Goal: Task Accomplishment & Management: Manage account settings

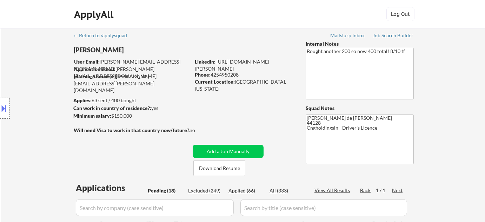
select select ""pending""
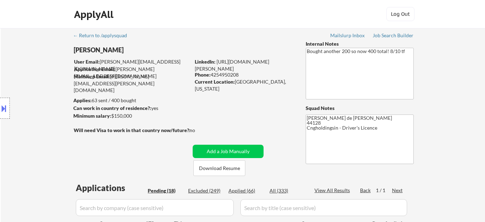
select select ""pending""
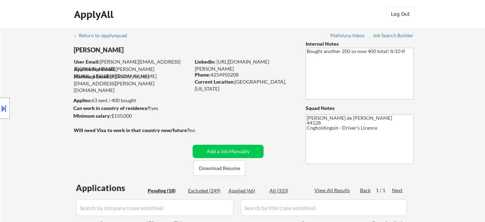
select select ""pending""
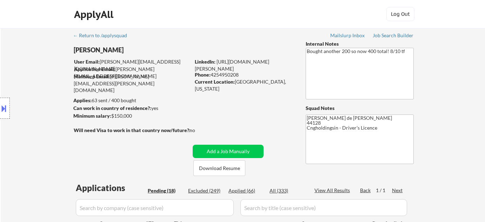
select select ""pending""
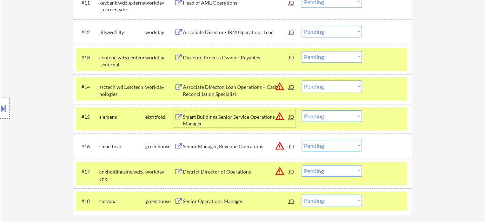
drag, startPoint x: 0, startPoint y: 0, endPoint x: 332, endPoint y: 146, distance: 362.4
click at [332, 146] on select "Choose an option... Pending Applied Excluded (Questions) Excluded (Expired) Exc…" at bounding box center [332, 146] width 60 height 12
click at [302, 140] on select "Choose an option... Pending Applied Excluded (Questions) Excluded (Expired) Exc…" at bounding box center [332, 146] width 60 height 12
select select ""pending""
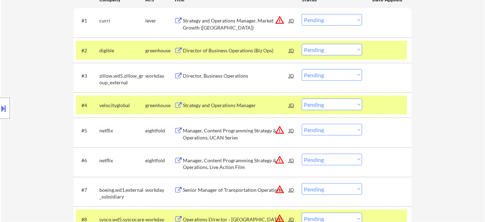
scroll to position [213, 0]
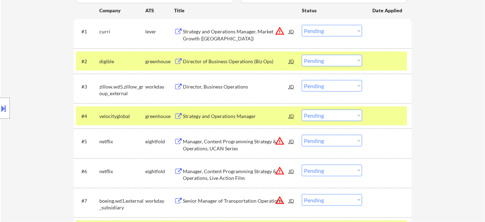
click at [303, 61] on select "Choose an option... Pending Applied Excluded (Questions) Excluded (Expired) Exc…" at bounding box center [332, 61] width 60 height 12
click at [302, 55] on select "Choose an option... Pending Applied Excluded (Questions) Excluded (Expired) Exc…" at bounding box center [332, 61] width 60 height 12
select select ""pending""
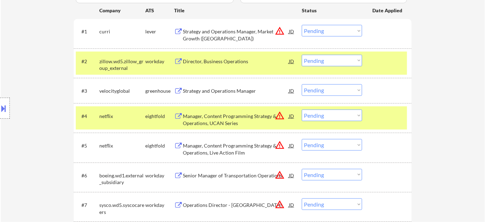
click at [223, 58] on div "Director, Business Operations" at bounding box center [236, 61] width 106 height 7
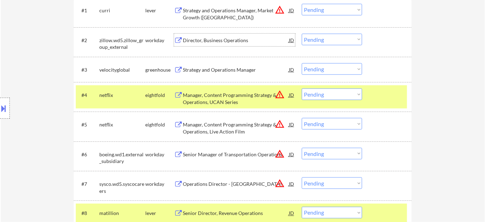
scroll to position [244, 0]
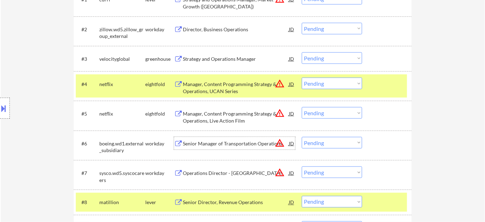
click at [264, 143] on div "Senior Manager of Transportation Operations" at bounding box center [236, 143] width 106 height 7
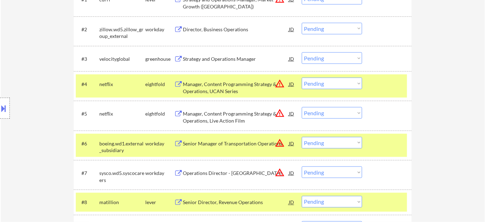
click at [1, 109] on button at bounding box center [4, 108] width 8 height 12
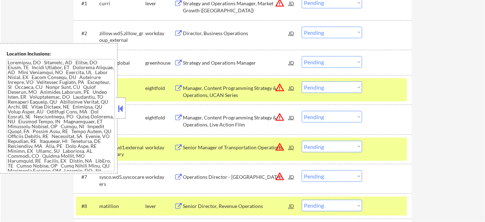
scroll to position [40, 0]
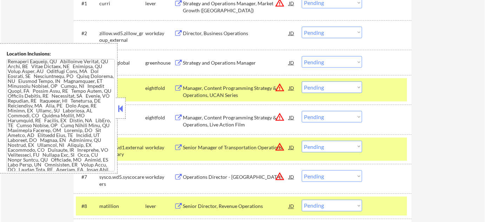
click at [114, 106] on textarea at bounding box center [61, 115] width 108 height 112
click at [121, 110] on button at bounding box center [121, 108] width 8 height 11
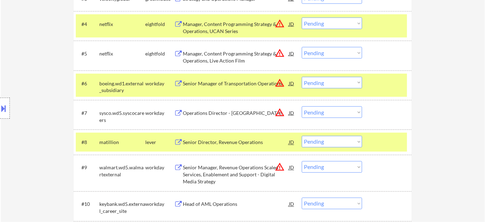
scroll to position [336, 0]
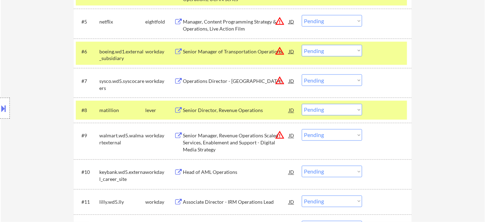
click at [236, 112] on div "Senior Director, Revenue Operations" at bounding box center [236, 110] width 106 height 7
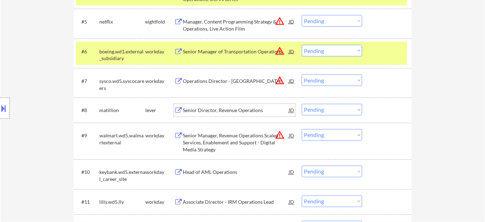
drag, startPoint x: 315, startPoint y: 105, endPoint x: 317, endPoint y: 111, distance: 6.0
click at [315, 105] on select "Choose an option... Pending Applied Excluded (Questions) Excluded (Expired) Exc…" at bounding box center [332, 110] width 60 height 12
click at [302, 104] on select "Choose an option... Pending Applied Excluded (Questions) Excluded (Expired) Exc…" at bounding box center [332, 110] width 60 height 12
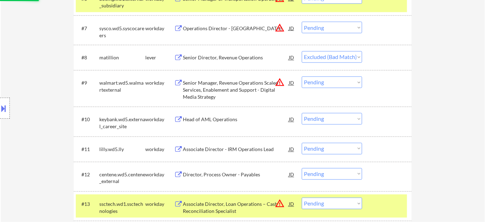
scroll to position [400, 0]
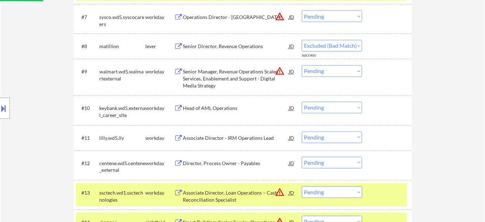
select select ""pending""
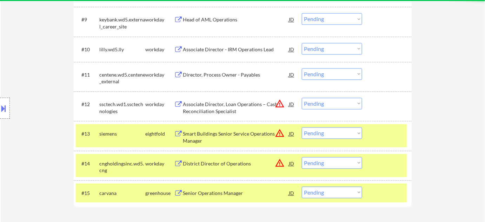
scroll to position [464, 0]
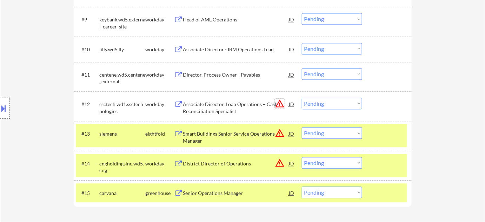
click at [278, 102] on button "warning_amber" at bounding box center [280, 104] width 10 height 10
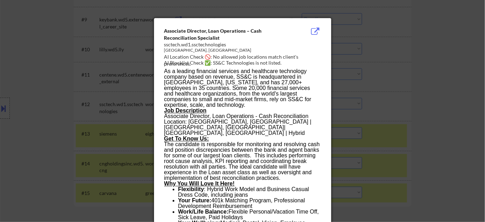
click at [350, 117] on div at bounding box center [242, 111] width 485 height 222
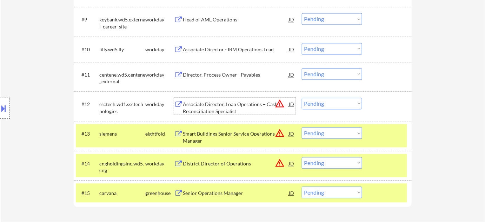
click at [212, 110] on div "Associate Director, Loan Operations – Cash Reconciliation Specialist" at bounding box center [236, 108] width 106 height 14
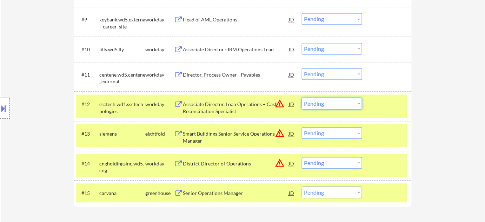
click at [357, 103] on select "Choose an option... Pending Applied Excluded (Questions) Excluded (Expired) Exc…" at bounding box center [332, 103] width 60 height 12
click at [302, 97] on select "Choose an option... Pending Applied Excluded (Questions) Excluded (Expired) Exc…" at bounding box center [332, 103] width 60 height 12
select select ""pending""
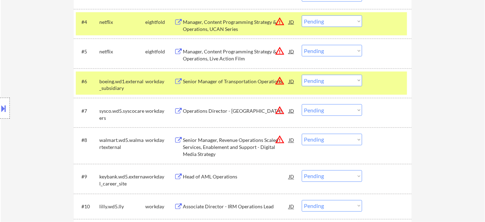
scroll to position [304, 0]
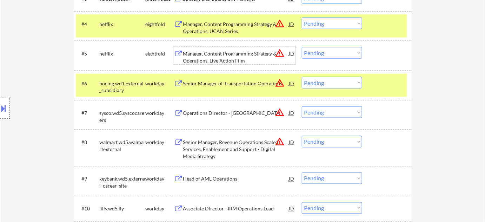
click at [212, 59] on div "Manager, Content Programming Strategy & Operations, Live Action Film" at bounding box center [236, 57] width 106 height 14
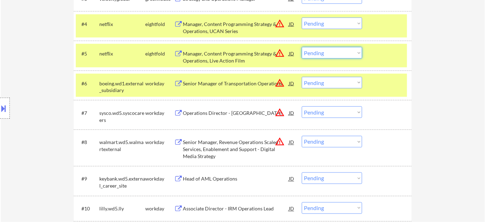
click at [340, 53] on select "Choose an option... Pending Applied Excluded (Questions) Excluded (Expired) Exc…" at bounding box center [332, 53] width 60 height 12
click at [302, 47] on select "Choose an option... Pending Applied Excluded (Questions) Excluded (Expired) Exc…" at bounding box center [332, 53] width 60 height 12
click at [214, 23] on div "Manager, Content Programming Strategy & Operations, UCAN Series" at bounding box center [236, 28] width 106 height 14
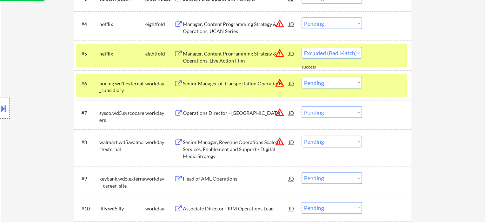
select select ""pending""
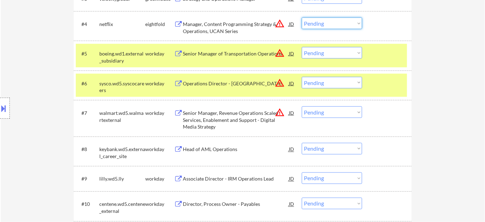
click at [332, 25] on select "Choose an option... Pending Applied Excluded (Questions) Excluded (Expired) Exc…" at bounding box center [332, 24] width 60 height 12
click at [302, 18] on select "Choose an option... Pending Applied Excluded (Questions) Excluded (Expired) Exc…" at bounding box center [332, 24] width 60 height 12
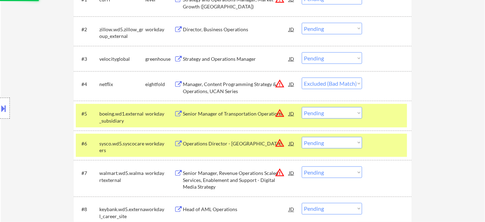
scroll to position [241, 0]
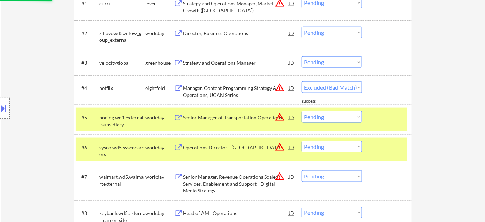
select select ""pending""
click at [233, 62] on div "Strategy and Operations Manager" at bounding box center [236, 62] width 106 height 7
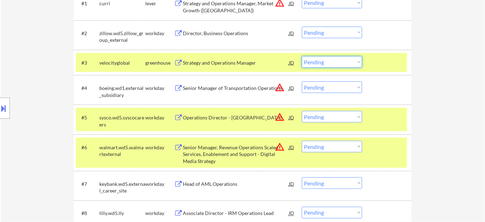
click at [345, 65] on select "Choose an option... Pending Applied Excluded (Questions) Excluded (Expired) Exc…" at bounding box center [332, 62] width 60 height 12
click at [302, 56] on select "Choose an option... Pending Applied Excluded (Questions) Excluded (Expired) Exc…" at bounding box center [332, 62] width 60 height 12
select select ""pending""
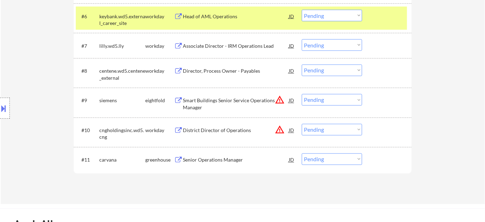
scroll to position [368, 0]
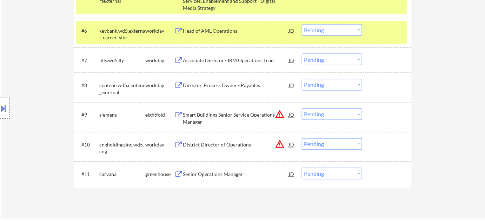
click at [209, 90] on div "Director, Process Owner - Payables" at bounding box center [236, 85] width 106 height 13
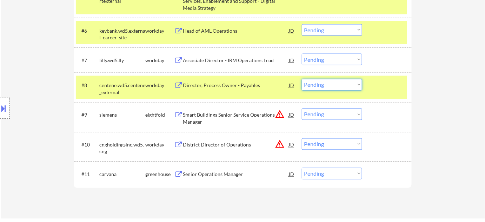
click at [321, 87] on select "Choose an option... Pending Applied Excluded (Questions) Excluded (Expired) Exc…" at bounding box center [332, 85] width 60 height 12
click at [302, 79] on select "Choose an option... Pending Applied Excluded (Questions) Excluded (Expired) Exc…" at bounding box center [332, 85] width 60 height 12
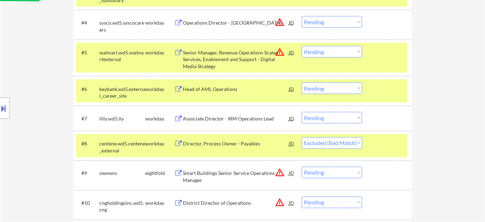
scroll to position [304, 0]
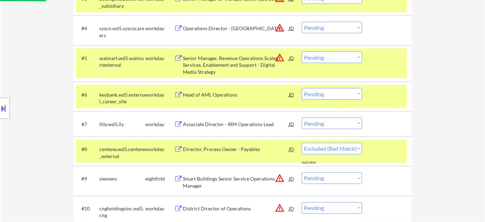
select select ""pending""
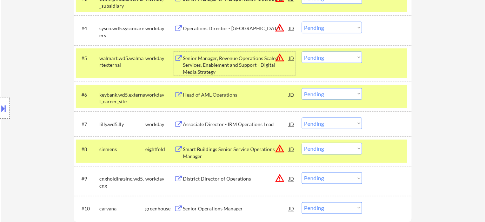
click at [225, 63] on div "Senior Manager, Revenue Operations Scaled Services, Enablement and Support - Di…" at bounding box center [236, 65] width 106 height 21
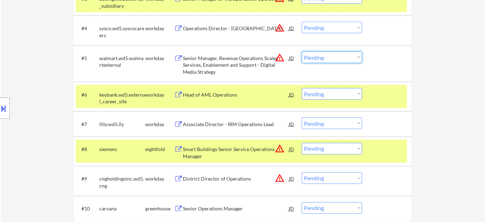
drag, startPoint x: 318, startPoint y: 56, endPoint x: 321, endPoint y: 61, distance: 6.0
click at [319, 56] on select "Choose an option... Pending Applied Excluded (Questions) Excluded (Expired) Exc…" at bounding box center [332, 58] width 60 height 12
click at [302, 52] on select "Choose an option... Pending Applied Excluded (Questions) Excluded (Expired) Exc…" at bounding box center [332, 58] width 60 height 12
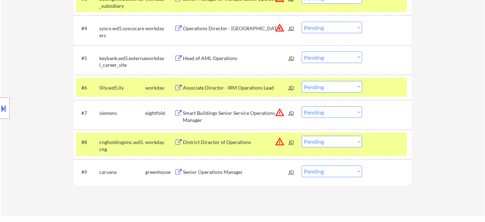
scroll to position [241, 0]
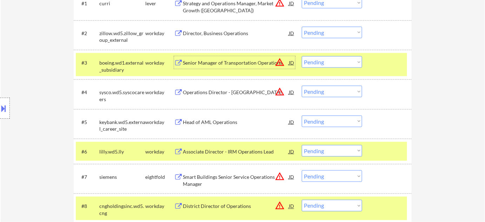
click at [238, 60] on div "Senior Manager of Transportation Operations" at bounding box center [236, 62] width 106 height 7
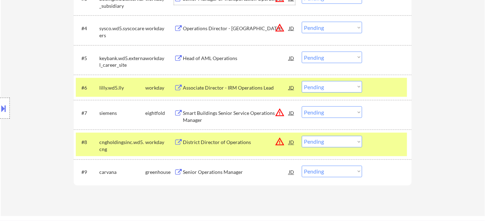
scroll to position [336, 0]
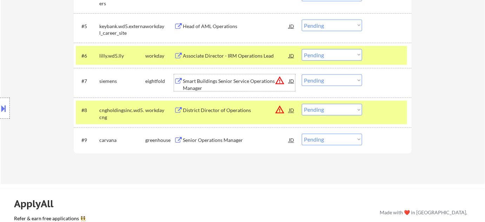
click at [194, 86] on div "Smart Buildings Senior Service Operations Manager" at bounding box center [236, 84] width 106 height 14
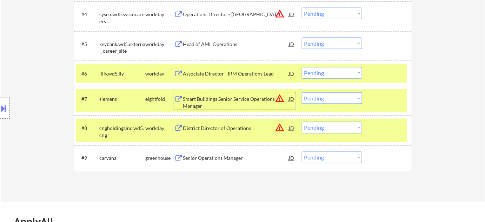
scroll to position [272, 0]
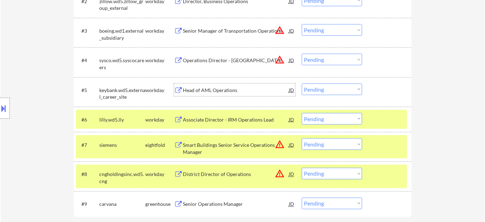
click at [216, 87] on div "Head of AML Operations" at bounding box center [236, 90] width 106 height 7
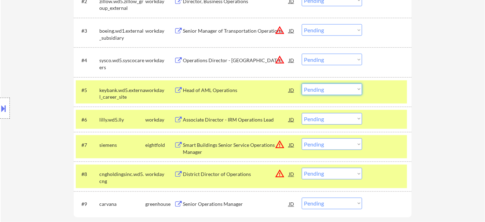
click at [342, 93] on select "Choose an option... Pending Applied Excluded (Questions) Excluded (Expired) Exc…" at bounding box center [332, 89] width 60 height 12
click at [302, 83] on select "Choose an option... Pending Applied Excluded (Questions) Excluded (Expired) Exc…" at bounding box center [332, 89] width 60 height 12
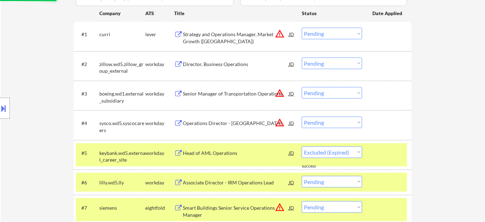
scroll to position [209, 0]
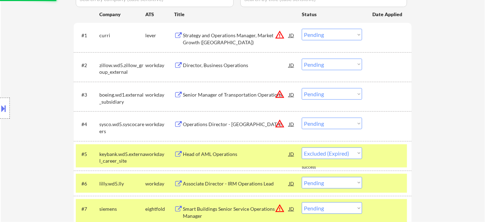
select select ""pending""
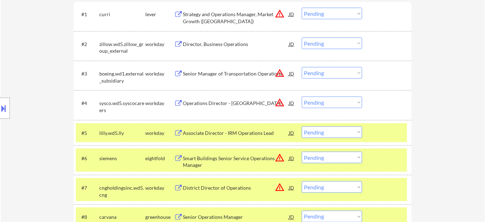
scroll to position [241, 0]
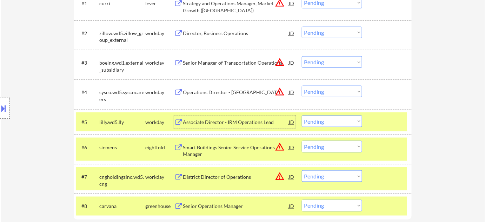
click at [223, 119] on div "Associate Director - IRM Operations Lead" at bounding box center [236, 122] width 106 height 7
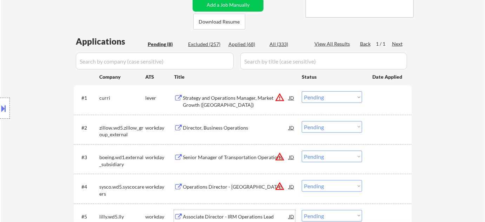
scroll to position [145, 0]
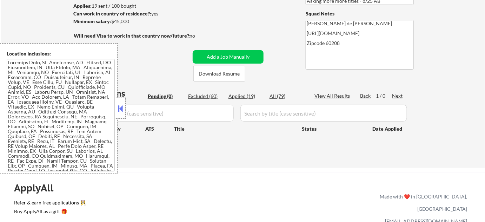
scroll to position [95, 0]
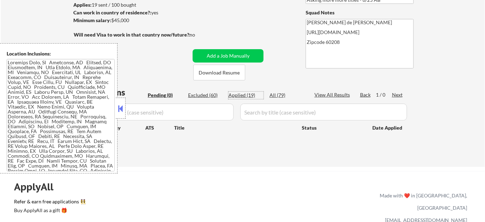
click at [248, 93] on div "Applied (19)" at bounding box center [245, 95] width 35 height 7
select select ""applied""
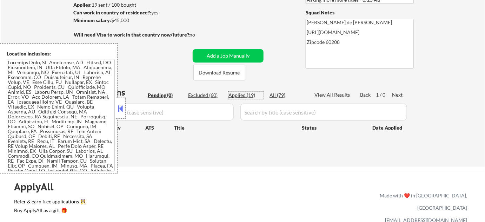
select select ""applied""
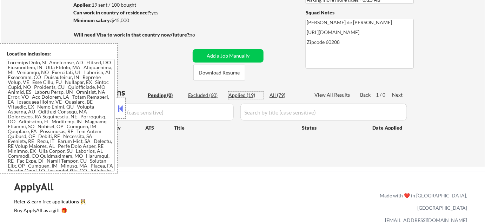
select select ""applied""
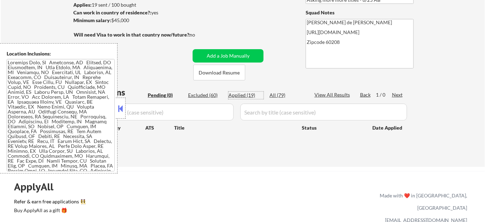
select select ""applied""
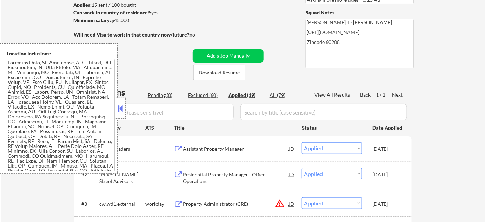
click at [121, 115] on div at bounding box center [121, 107] width 10 height 21
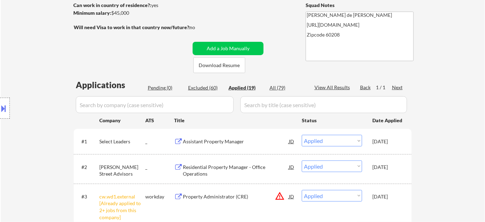
scroll to position [100, 0]
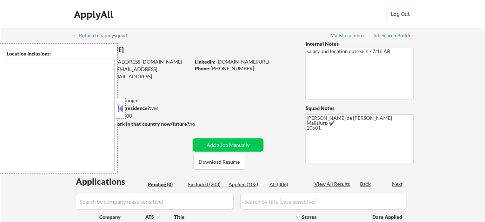
type textarea "Arlington, VA Alexandria, VA Silver Spring, MD Bethesda, MD Falls Church, VA Hy…"
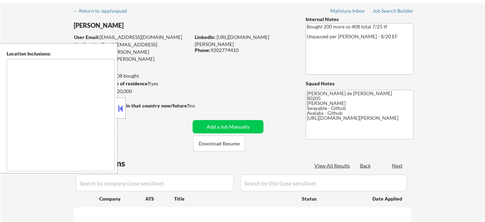
scroll to position [32, 0]
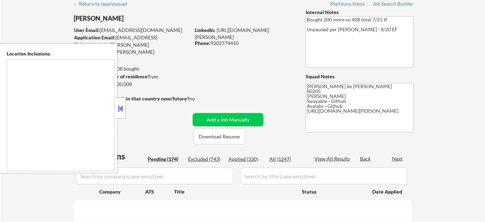
click at [123, 111] on button at bounding box center [121, 108] width 8 height 11
select select ""pending""
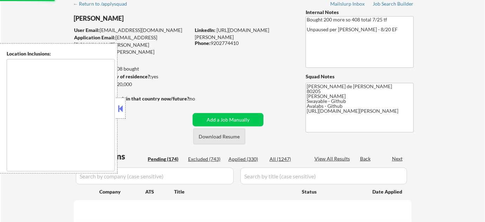
select select ""pending""
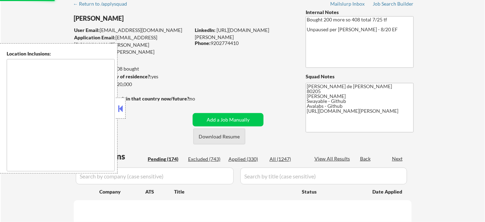
select select ""pending""
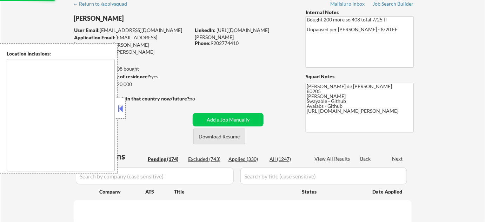
select select ""pending""
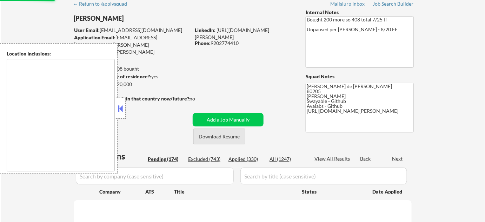
select select ""pending""
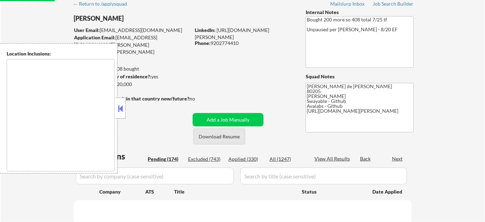
select select ""pending""
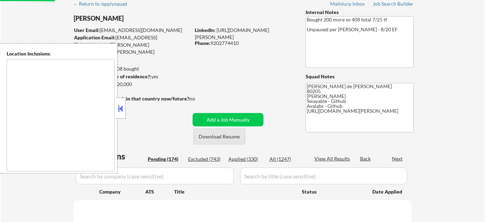
select select ""pending""
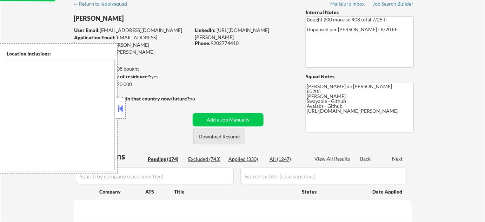
select select ""pending""
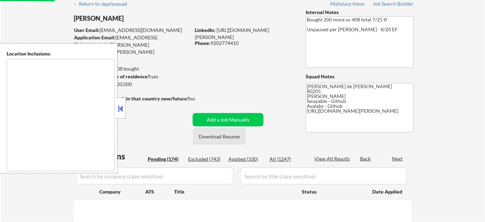
select select ""pending""
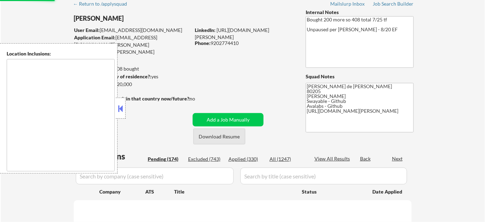
select select ""pending""
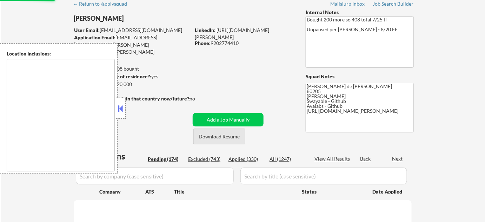
select select ""pending""
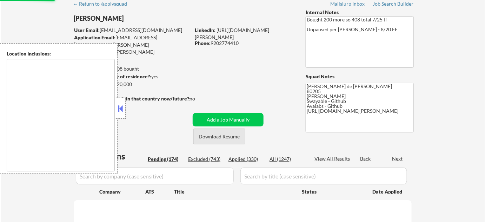
select select ""pending""
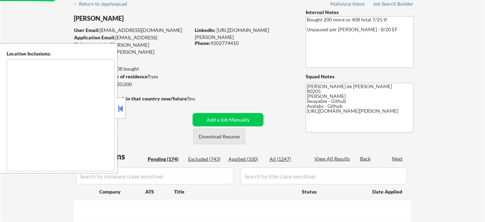
select select ""pending""
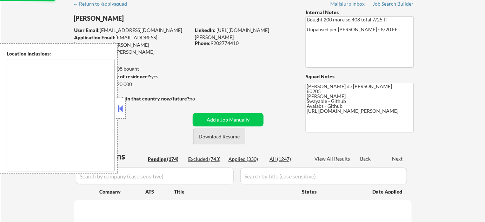
select select ""pending""
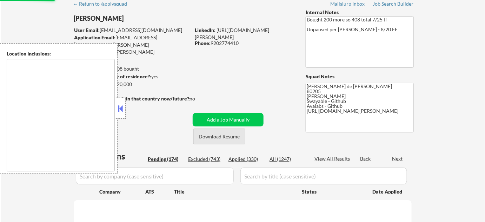
select select ""pending""
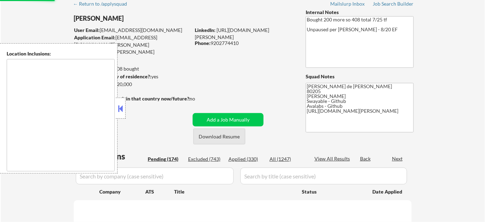
select select ""pending""
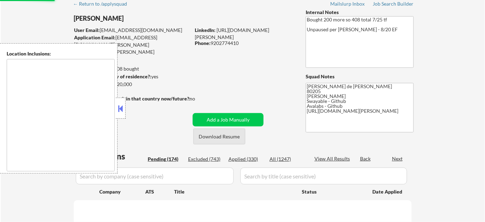
select select ""pending""
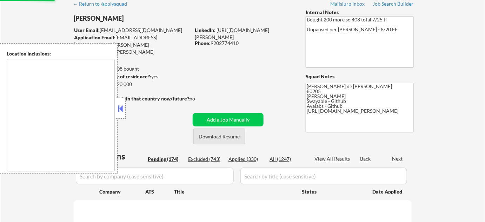
select select ""pending""
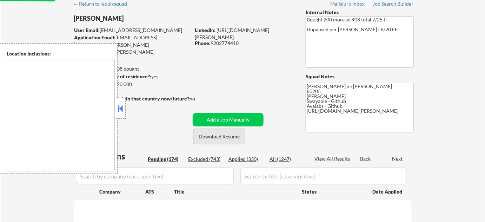
select select ""pending""
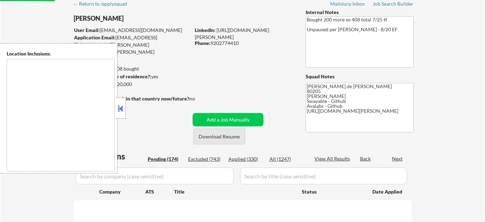
select select ""pending""
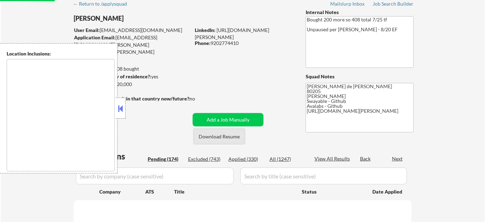
select select ""pending""
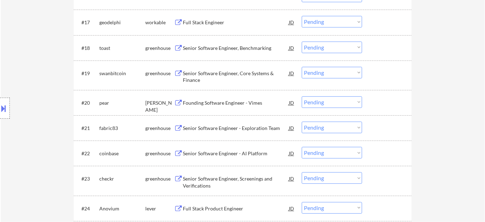
scroll to position [797, 0]
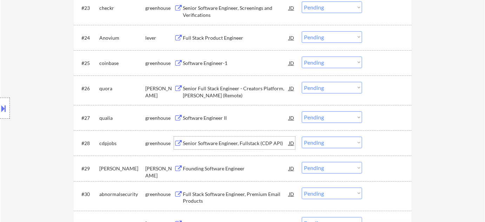
click at [222, 141] on div "Senior Software Engineer, Fullstack (CDP API)" at bounding box center [236, 143] width 106 height 7
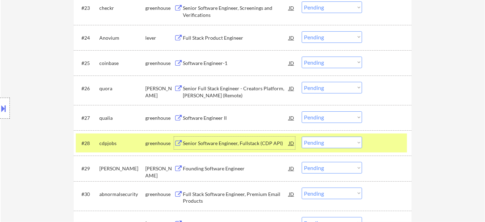
drag, startPoint x: 328, startPoint y: 146, endPoint x: 330, endPoint y: 153, distance: 6.9
click at [328, 146] on select "Choose an option... Pending Applied Excluded (Questions) Excluded (Expired) Exc…" at bounding box center [332, 142] width 60 height 12
click at [302, 136] on select "Choose an option... Pending Applied Excluded (Questions) Excluded (Expired) Exc…" at bounding box center [332, 142] width 60 height 12
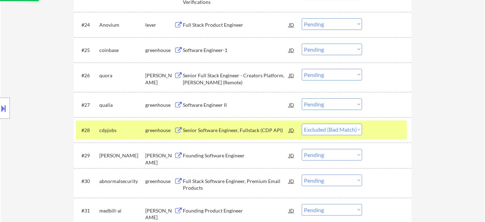
scroll to position [861, 0]
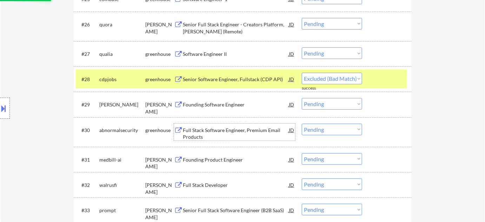
click at [198, 125] on div "Full Stack Software Engineer, Premium Email Products" at bounding box center [236, 131] width 106 height 17
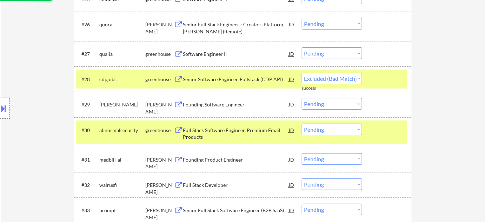
select select ""pending""
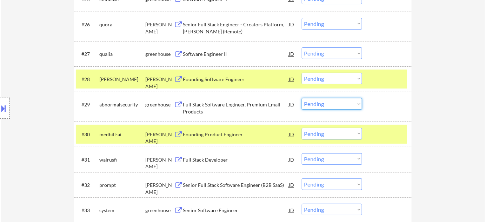
click at [321, 103] on select "Choose an option... Pending Applied Excluded (Questions) Excluded (Expired) Exc…" at bounding box center [332, 104] width 60 height 12
click at [302, 98] on select "Choose an option... Pending Applied Excluded (Questions) Excluded (Expired) Exc…" at bounding box center [332, 104] width 60 height 12
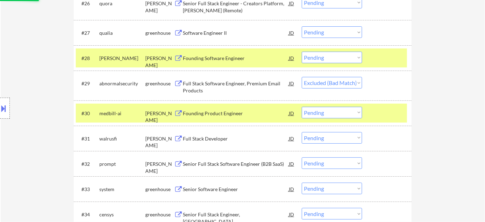
scroll to position [892, 0]
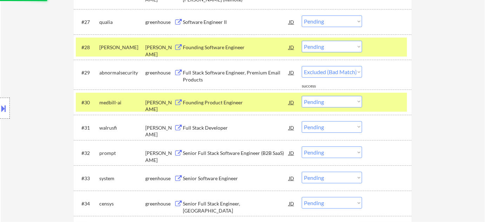
select select ""pending""
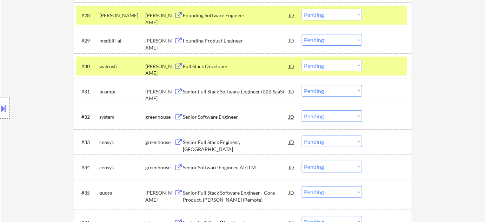
scroll to position [956, 0]
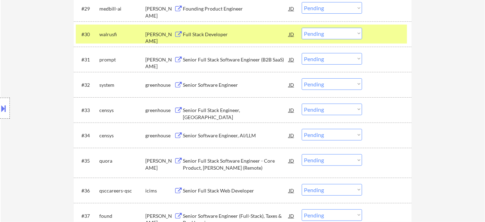
click at [218, 109] on div "Senior Full Stack Engineer, ASM" at bounding box center [236, 114] width 106 height 14
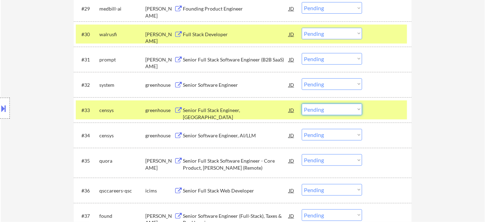
click at [328, 110] on select "Choose an option... Pending Applied Excluded (Questions) Excluded (Expired) Exc…" at bounding box center [332, 109] width 60 height 12
click at [302, 103] on select "Choose an option... Pending Applied Excluded (Questions) Excluded (Expired) Exc…" at bounding box center [332, 109] width 60 height 12
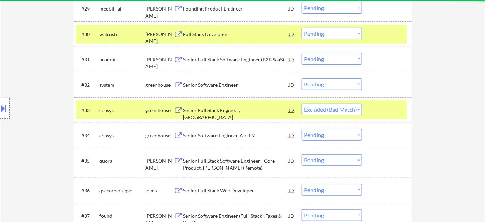
select select ""pending""
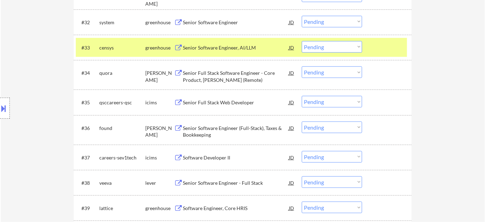
scroll to position [1020, 0]
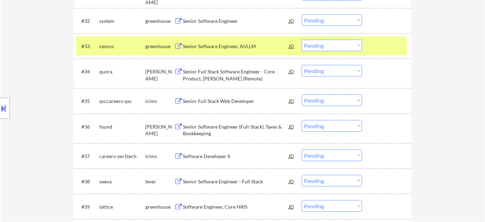
click at [217, 74] on div "Senior Full Stack Software Engineer - Core Product, [PERSON_NAME] (Remote)" at bounding box center [236, 75] width 106 height 14
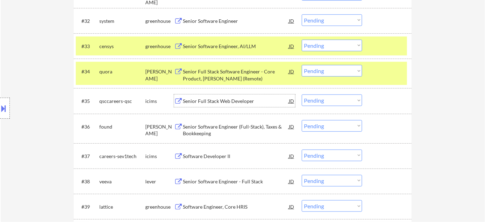
click at [240, 106] on div "Senior Full Stack Web Developer" at bounding box center [236, 100] width 106 height 13
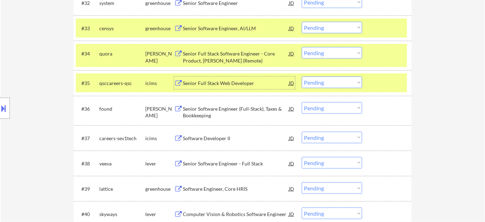
scroll to position [1052, 0]
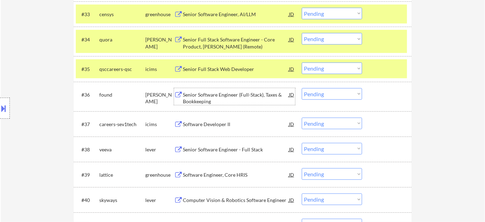
click at [208, 100] on div "Senior Software Engineer (Full-Stack), Taxes & Bookkeeping" at bounding box center [236, 98] width 106 height 14
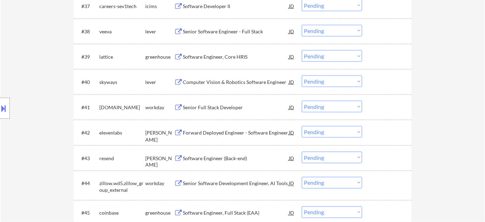
scroll to position [1179, 0]
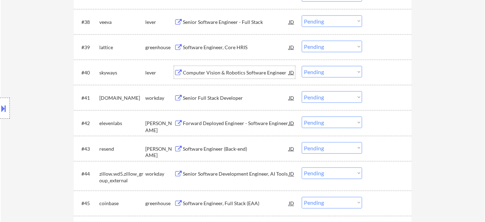
click at [223, 74] on div "Computer Vision & Robotics Software Engineer" at bounding box center [236, 72] width 106 height 7
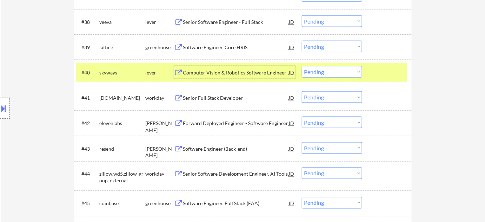
click at [335, 75] on select "Choose an option... Pending Applied Excluded (Questions) Excluded (Expired) Exc…" at bounding box center [332, 72] width 60 height 12
click at [302, 66] on select "Choose an option... Pending Applied Excluded (Questions) Excluded (Expired) Exc…" at bounding box center [332, 72] width 60 height 12
select select ""pending""
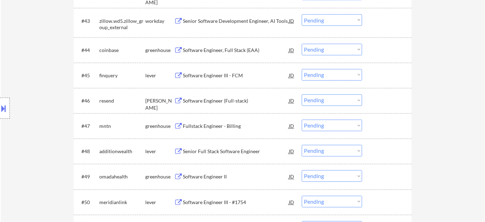
scroll to position [1339, 0]
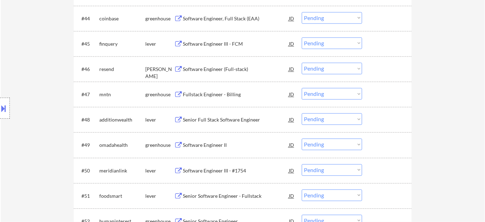
click at [207, 144] on div "Software Engineer II" at bounding box center [236, 144] width 106 height 7
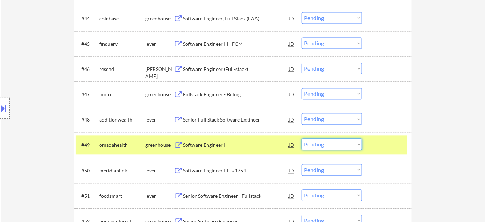
click at [319, 144] on select "Choose an option... Pending Applied Excluded (Questions) Excluded (Expired) Exc…" at bounding box center [332, 144] width 60 height 12
click at [302, 138] on select "Choose an option... Pending Applied Excluded (Questions) Excluded (Expired) Exc…" at bounding box center [332, 144] width 60 height 12
select select ""pending""
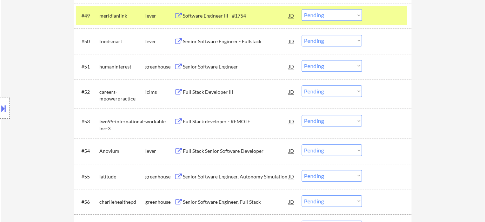
scroll to position [1466, 0]
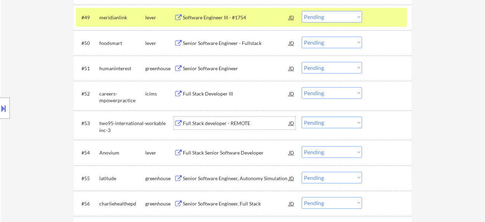
click at [215, 124] on div "Full Stack developer - REMOTE" at bounding box center [236, 123] width 106 height 7
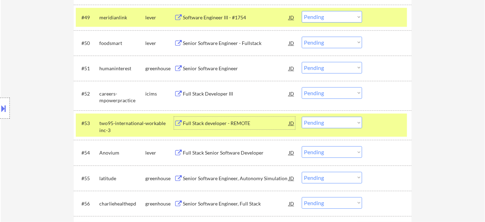
click at [351, 123] on select "Choose an option... Pending Applied Excluded (Questions) Excluded (Expired) Exc…" at bounding box center [332, 122] width 60 height 12
click at [302, 116] on select "Choose an option... Pending Applied Excluded (Questions) Excluded (Expired) Exc…" at bounding box center [332, 122] width 60 height 12
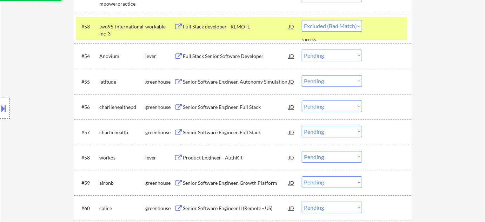
scroll to position [1562, 0]
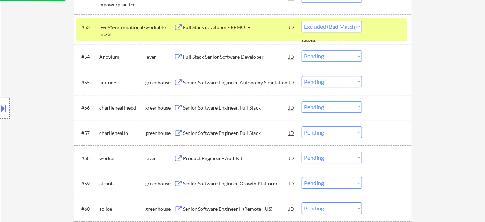
select select ""pending""
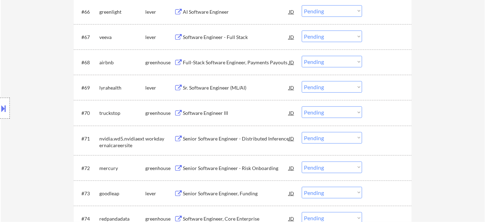
scroll to position [1913, 0]
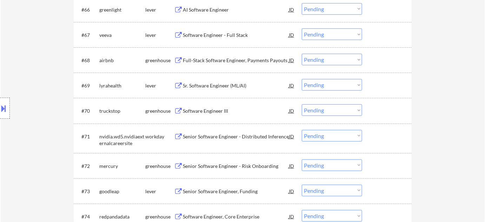
click at [211, 107] on div "Software Engineer III" at bounding box center [236, 110] width 106 height 7
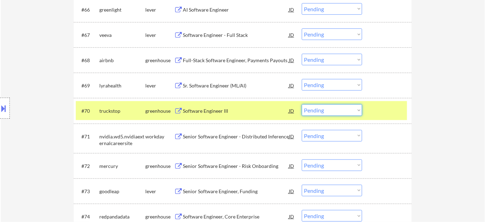
drag, startPoint x: 348, startPoint y: 105, endPoint x: 348, endPoint y: 111, distance: 6.0
click at [348, 105] on select "Choose an option... Pending Applied Excluded (Questions) Excluded (Expired) Exc…" at bounding box center [332, 110] width 60 height 12
click at [302, 104] on select "Choose an option... Pending Applied Excluded (Questions) Excluded (Expired) Exc…" at bounding box center [332, 110] width 60 height 12
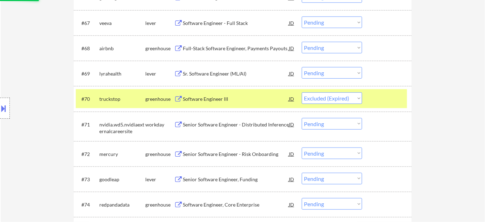
scroll to position [1945, 0]
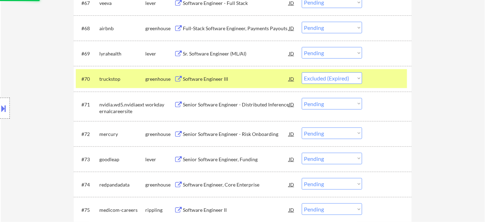
click at [243, 105] on div "Senior Software Engineer - Distributed Inference" at bounding box center [236, 104] width 106 height 7
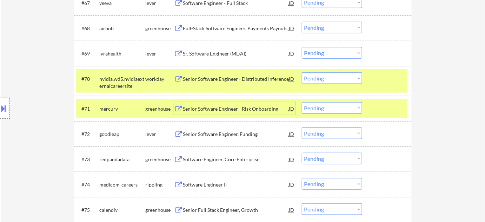
click at [320, 79] on select "Choose an option... Pending Applied Excluded (Questions) Excluded (Expired) Exc…" at bounding box center [332, 78] width 60 height 12
click at [302, 72] on select "Choose an option... Pending Applied Excluded (Questions) Excluded (Expired) Exc…" at bounding box center [332, 78] width 60 height 12
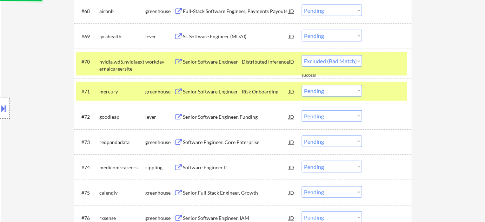
scroll to position [1976, 0]
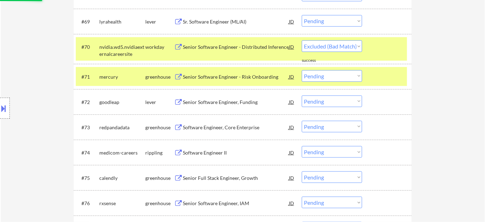
select select ""pending""
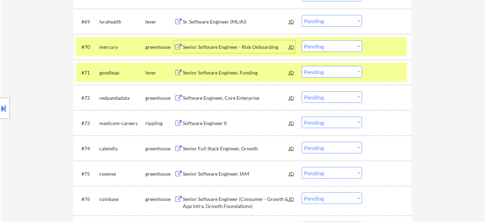
click at [232, 42] on div "Senior Software Engineer - Risk Onboarding" at bounding box center [236, 46] width 106 height 13
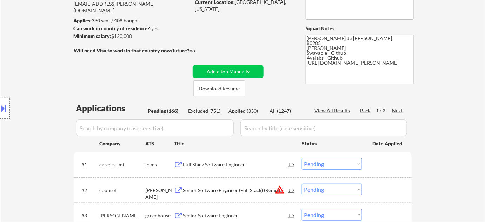
scroll to position [68, 0]
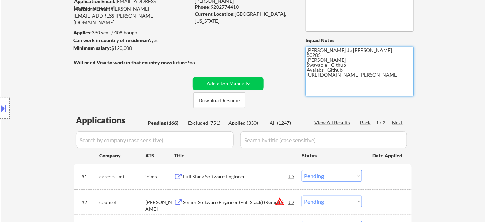
drag, startPoint x: 308, startPoint y: 76, endPoint x: 337, endPoint y: 80, distance: 29.8
click at [337, 80] on textarea "[PERSON_NAME] de [PERSON_NAME] 80205 [PERSON_NAME] Swayable - Github Avalabs - …" at bounding box center [359, 71] width 108 height 49
click at [338, 82] on textarea "[PERSON_NAME] de [PERSON_NAME] 80205 [PERSON_NAME] Swayable - Github Avalabs - …" at bounding box center [359, 71] width 108 height 49
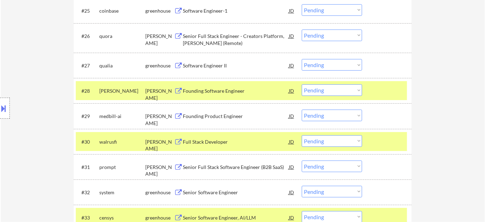
scroll to position [865, 0]
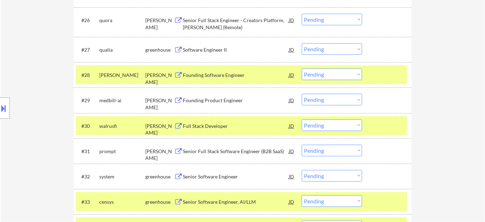
click at [203, 52] on div "Software Engineer II" at bounding box center [236, 49] width 106 height 7
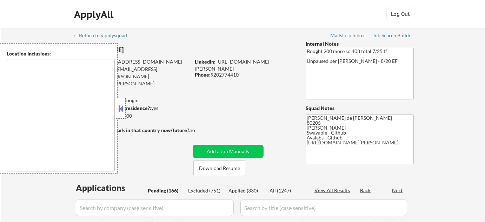
type textarea "[GEOGRAPHIC_DATA], [GEOGRAPHIC_DATA] [GEOGRAPHIC_DATA], [GEOGRAPHIC_DATA], [GEO…"
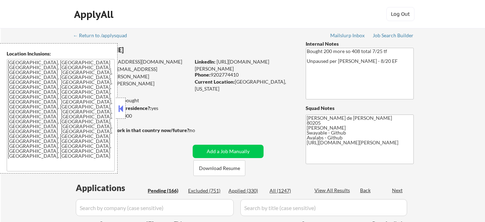
select select ""pending""
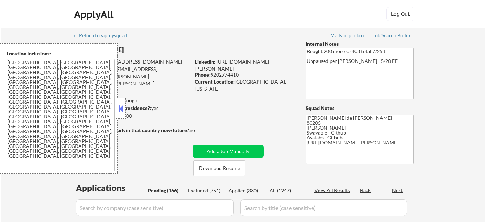
select select ""pending""
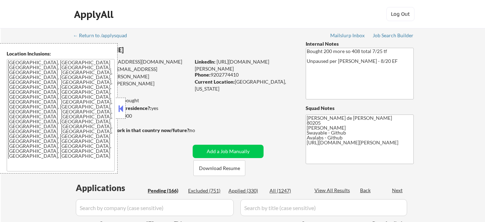
select select ""pending""
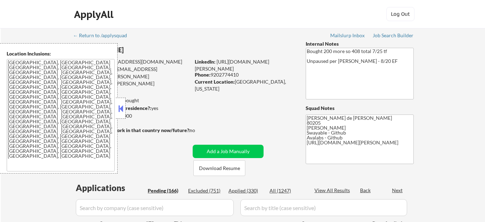
select select ""pending""
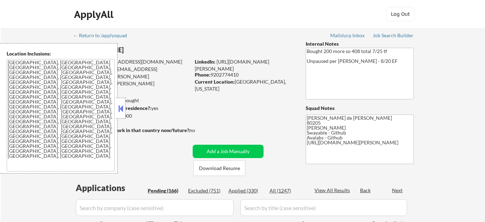
select select ""pending""
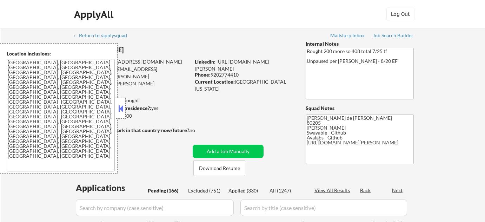
select select ""pending""
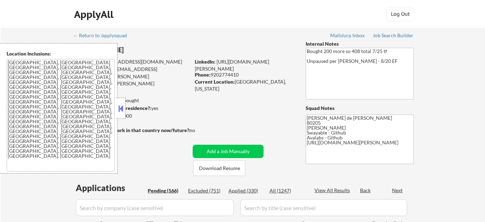
select select ""pending""
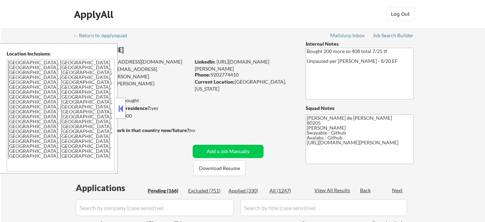
select select ""pending""
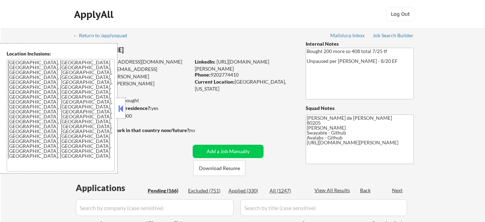
select select ""pending""
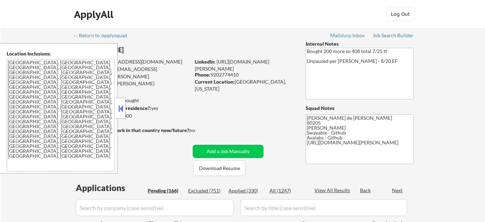
select select ""pending""
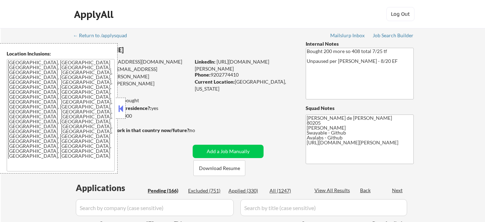
select select ""pending""
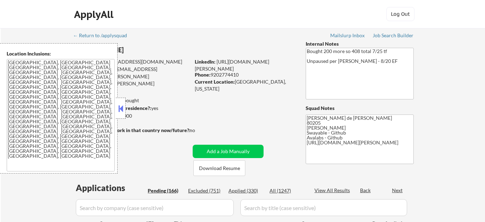
select select ""pending""
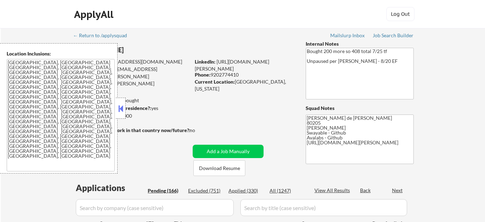
select select ""pending""
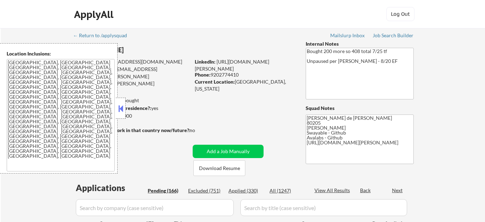
select select ""pending""
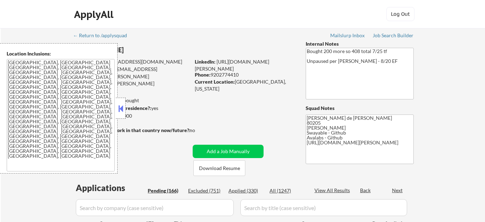
select select ""pending""
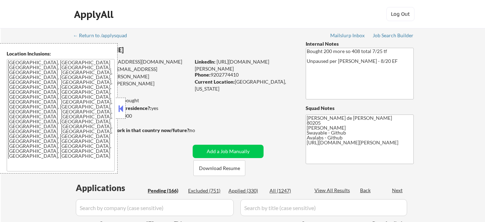
select select ""pending""
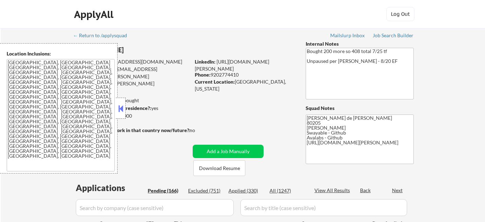
select select ""pending""
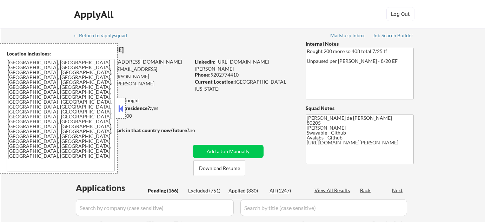
select select ""pending""
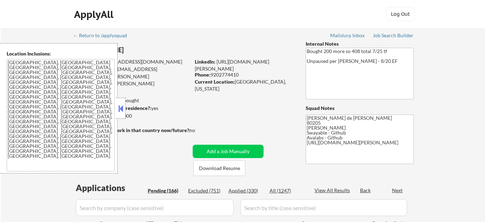
select select ""pending""
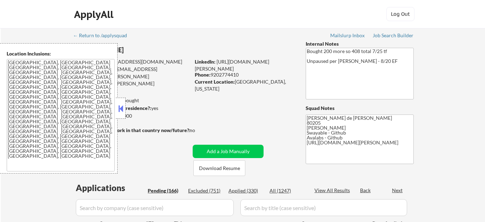
select select ""pending""
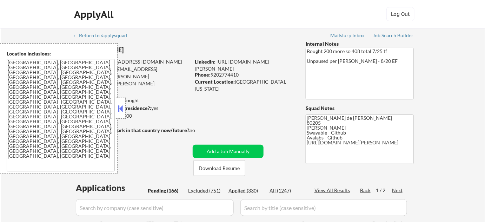
click at [123, 110] on button at bounding box center [121, 108] width 8 height 11
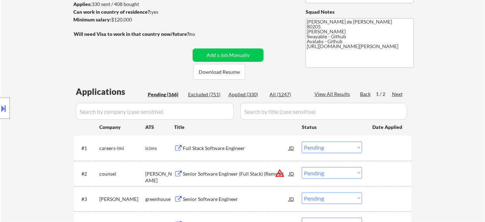
scroll to position [127, 0]
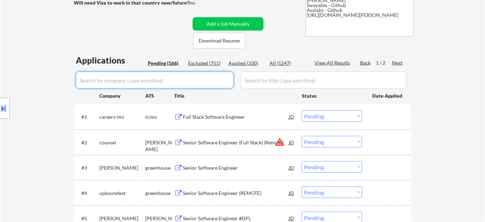
click at [163, 80] on input "input" at bounding box center [155, 80] width 158 height 17
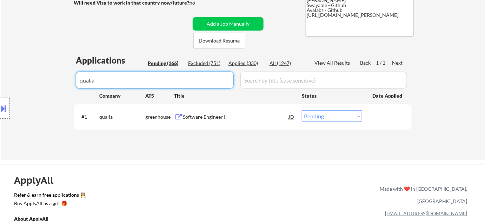
type input "qualia"
click at [329, 116] on select "Choose an option... Pending Applied Excluded (Questions) Excluded (Expired) Exc…" at bounding box center [332, 116] width 60 height 12
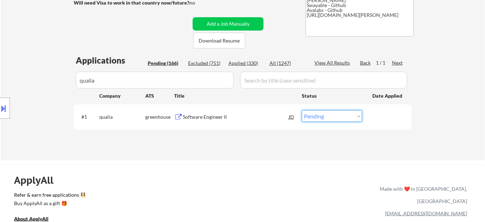
select select ""applied""
click at [302, 110] on select "Choose an option... Pending Applied Excluded (Questions) Excluded (Expired) Exc…" at bounding box center [332, 116] width 60 height 12
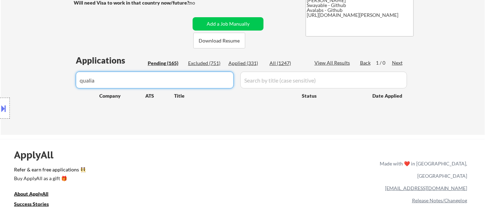
drag, startPoint x: 162, startPoint y: 81, endPoint x: 0, endPoint y: 76, distance: 161.7
type input "mercury"
select select ""pending""
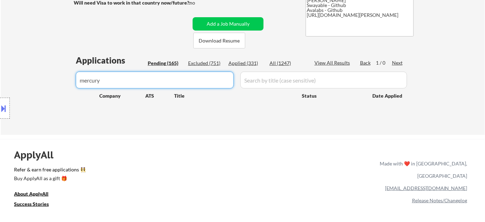
select select ""pending""
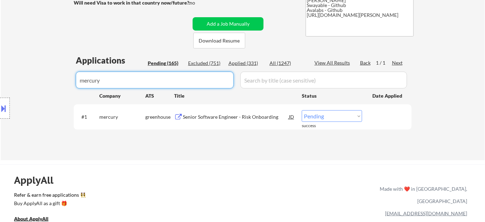
type input "mercury"
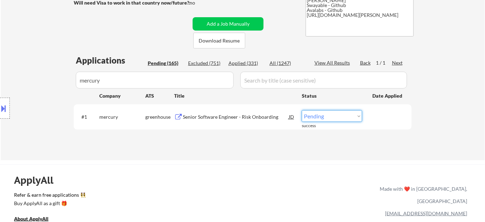
drag, startPoint x: 323, startPoint y: 116, endPoint x: 322, endPoint y: 120, distance: 4.2
click at [323, 116] on select "Choose an option... Pending Applied Excluded (Questions) Excluded (Expired) Exc…" at bounding box center [332, 116] width 60 height 12
select select ""applied""
click at [302, 110] on select "Choose an option... Pending Applied Excluded (Questions) Excluded (Expired) Exc…" at bounding box center [332, 116] width 60 height 12
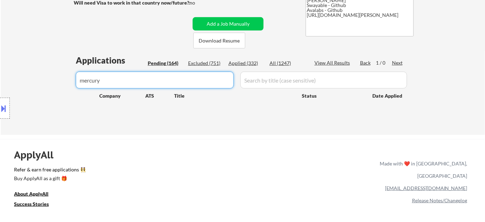
drag, startPoint x: 154, startPoint y: 81, endPoint x: 0, endPoint y: 83, distance: 153.6
click at [150, 63] on div "Pending (164)" at bounding box center [165, 63] width 35 height 7
click at [161, 62] on div "Pending (164)" at bounding box center [165, 63] width 35 height 7
select select ""pending""
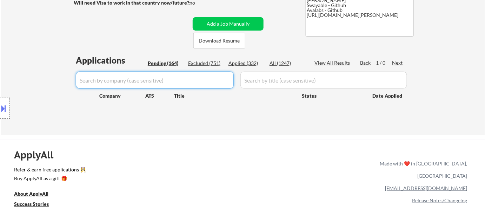
select select ""pending""
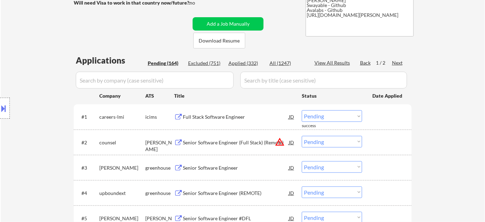
click at [219, 141] on div "Senior Software Engineer (Full Stack) (Remote)" at bounding box center [236, 142] width 106 height 7
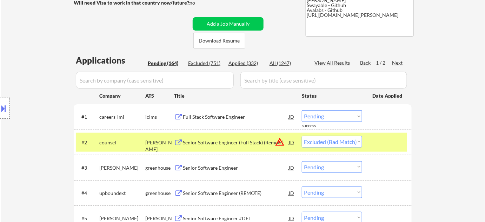
select select ""pending""
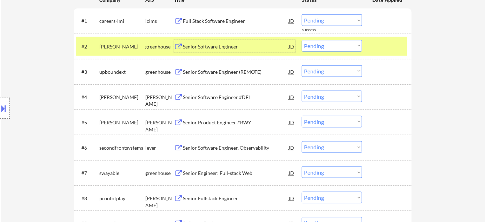
scroll to position [255, 0]
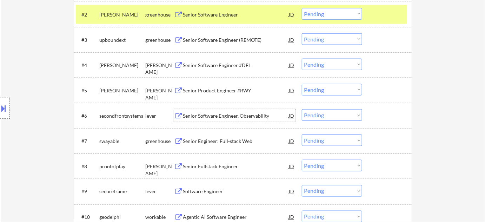
click at [233, 115] on div "Senior Software Engineer, Observability" at bounding box center [236, 115] width 106 height 7
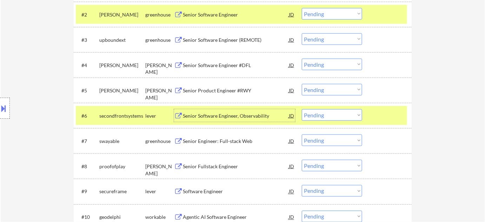
click at [319, 117] on select "Choose an option... Pending Applied Excluded (Questions) Excluded (Expired) Exc…" at bounding box center [332, 115] width 60 height 12
click at [302, 109] on select "Choose an option... Pending Applied Excluded (Questions) Excluded (Expired) Exc…" at bounding box center [332, 115] width 60 height 12
click at [233, 142] on div "Senior Engineer: Full-stack Web" at bounding box center [236, 140] width 106 height 7
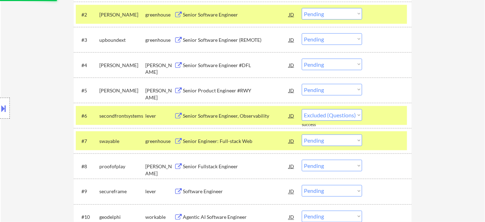
select select ""pending""
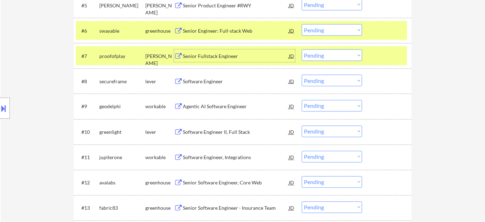
scroll to position [351, 0]
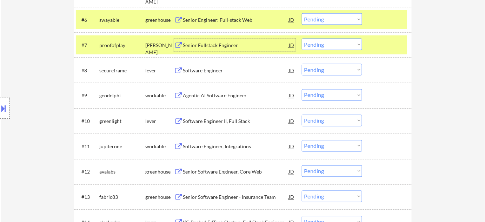
click at [232, 97] on div "Agentic AI Software Engineer" at bounding box center [236, 95] width 106 height 7
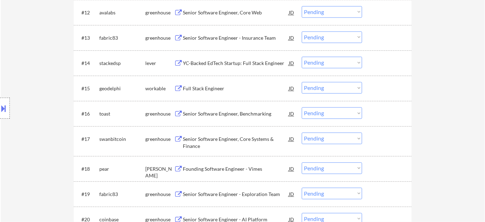
scroll to position [542, 0]
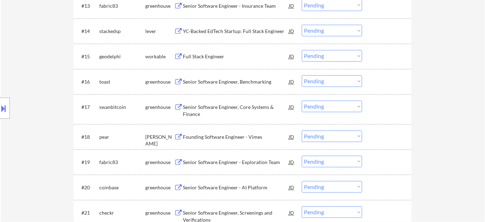
click at [242, 105] on div "Senior Software Engineer, Core Systems & Finance" at bounding box center [236, 110] width 106 height 14
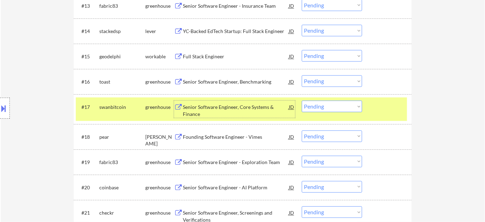
click at [330, 105] on select "Choose an option... Pending Applied Excluded (Questions) Excluded (Expired) Exc…" at bounding box center [332, 106] width 60 height 12
click at [302, 100] on select "Choose an option... Pending Applied Excluded (Questions) Excluded (Expired) Exc…" at bounding box center [332, 106] width 60 height 12
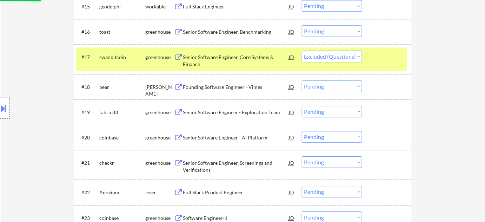
scroll to position [606, 0]
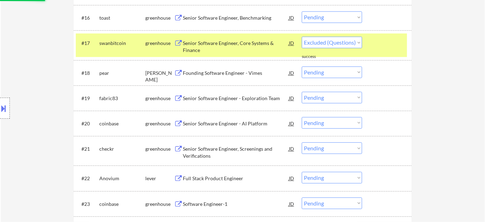
select select ""pending""
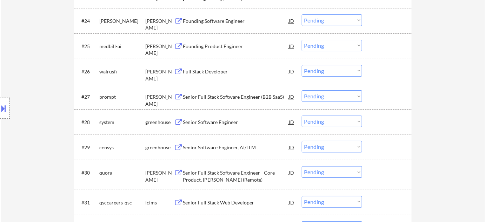
scroll to position [829, 0]
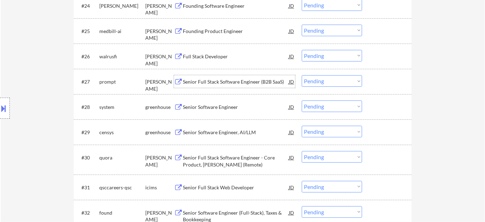
click at [209, 84] on div "Senior Full Stack Software Engineer (B2B SaaS)" at bounding box center [236, 81] width 106 height 7
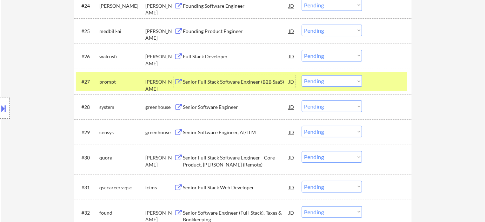
drag, startPoint x: 315, startPoint y: 77, endPoint x: 317, endPoint y: 82, distance: 4.6
click at [315, 77] on select "Choose an option... Pending Applied Excluded (Questions) Excluded (Expired) Exc…" at bounding box center [332, 81] width 60 height 12
click at [302, 75] on select "Choose an option... Pending Applied Excluded (Questions) Excluded (Expired) Exc…" at bounding box center [332, 81] width 60 height 12
select select ""pending""
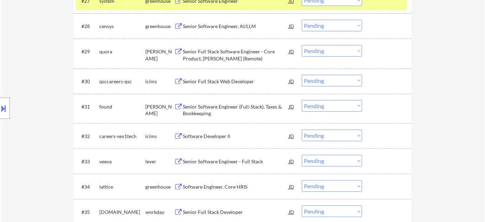
scroll to position [924, 0]
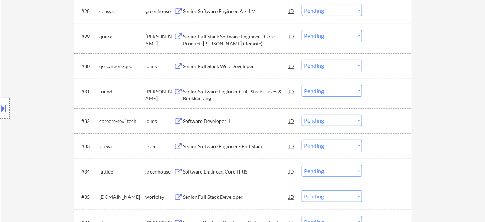
click at [208, 63] on div "Senior Full Stack Web Developer" at bounding box center [236, 66] width 106 height 7
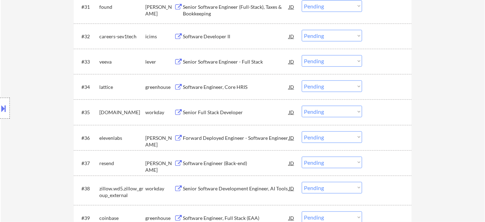
scroll to position [1020, 0]
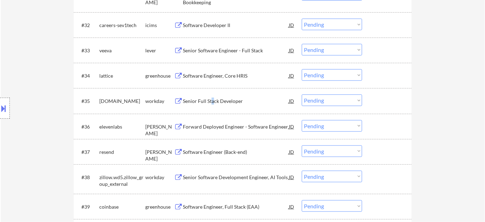
click at [212, 100] on div "Senior Full Stack Developer" at bounding box center [236, 100] width 106 height 7
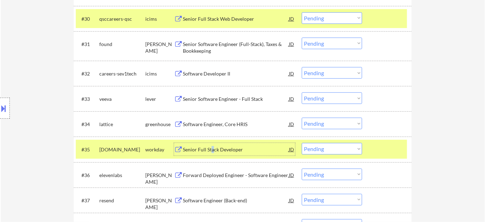
scroll to position [956, 0]
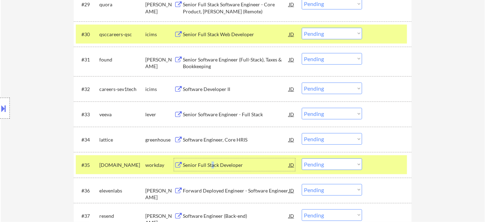
click at [324, 37] on select "Choose an option... Pending Applied Excluded (Questions) Excluded (Expired) Exc…" at bounding box center [332, 34] width 60 height 12
click at [302, 28] on select "Choose an option... Pending Applied Excluded (Questions) Excluded (Expired) Exc…" at bounding box center [332, 34] width 60 height 12
select select ""pending""
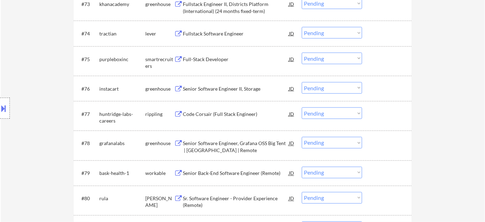
scroll to position [2116, 0]
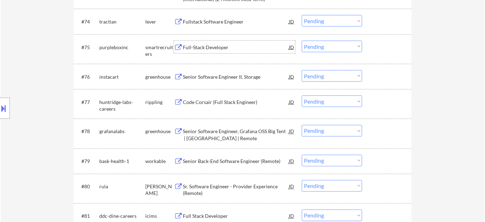
click at [202, 45] on div "Full-Stack Developer" at bounding box center [236, 47] width 106 height 7
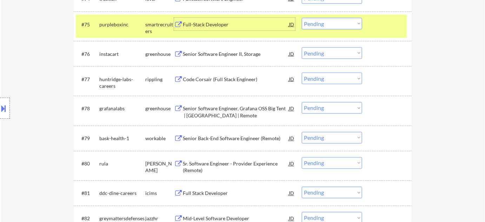
scroll to position [2179, 0]
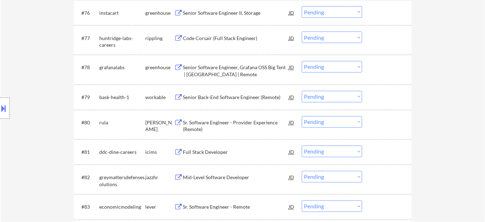
click at [225, 39] on div "Code Corsair (Full Stack Engineer)" at bounding box center [236, 38] width 106 height 7
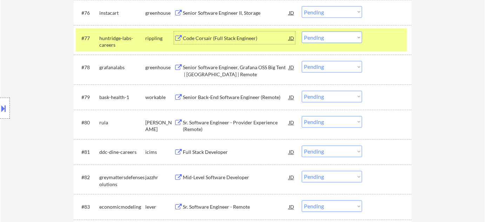
click at [335, 38] on select "Choose an option... Pending Applied Excluded (Questions) Excluded (Expired) Exc…" at bounding box center [332, 38] width 60 height 12
click at [302, 32] on select "Choose an option... Pending Applied Excluded (Questions) Excluded (Expired) Exc…" at bounding box center [332, 38] width 60 height 12
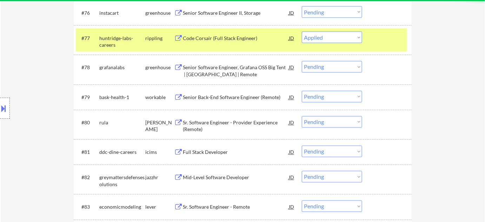
select select ""pending""
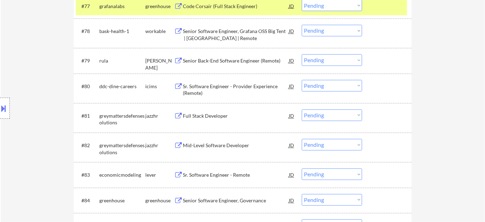
scroll to position [2243, 0]
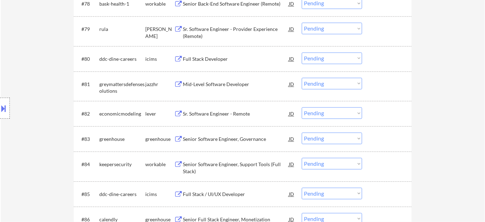
click at [197, 31] on div "Sr. Software Engineer - Provider Experience (Remote)" at bounding box center [236, 33] width 106 height 14
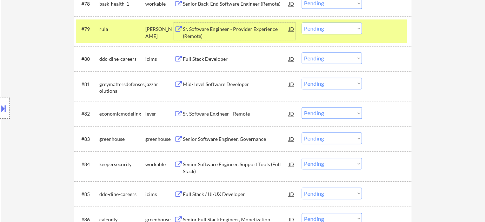
click at [235, 112] on div "Sr. Software Engineer - Remote" at bounding box center [236, 113] width 106 height 7
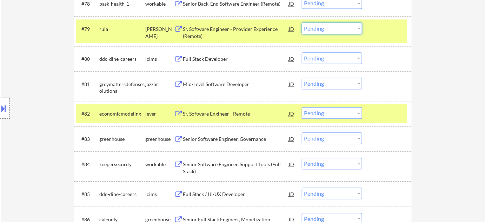
click at [307, 29] on select "Choose an option... Pending Applied Excluded (Questions) Excluded (Expired) Exc…" at bounding box center [332, 28] width 60 height 12
click at [302, 22] on select "Choose an option... Pending Applied Excluded (Questions) Excluded (Expired) Exc…" at bounding box center [332, 28] width 60 height 12
select select ""pending""
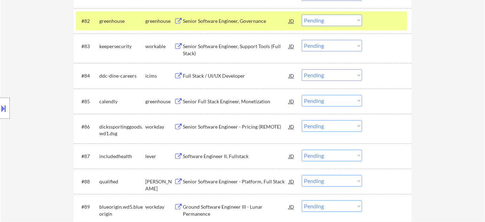
scroll to position [2339, 0]
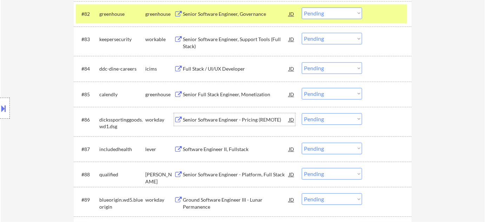
click at [220, 119] on div "Senior Software Engineer - Pricing (REMOTE)" at bounding box center [236, 119] width 106 height 7
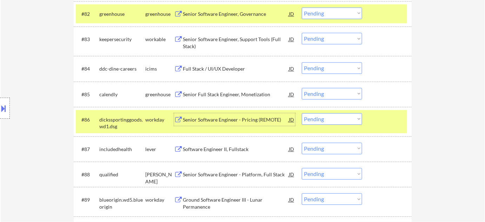
click at [344, 119] on select "Choose an option... Pending Applied Excluded (Questions) Excluded (Expired) Exc…" at bounding box center [332, 119] width 60 height 12
click at [302, 113] on select "Choose an option... Pending Applied Excluded (Questions) Excluded (Expired) Exc…" at bounding box center [332, 119] width 60 height 12
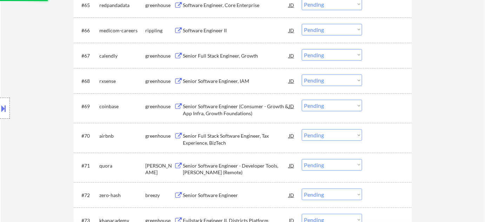
scroll to position [2082, 0]
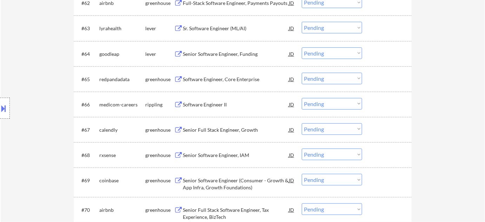
select select ""pending""
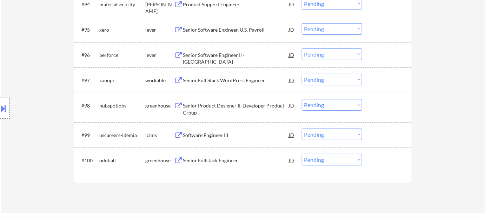
scroll to position [2708, 0]
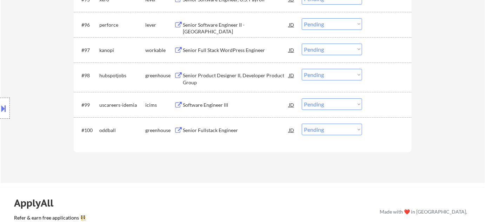
click at [212, 129] on div "Senior Fullstack Engineer" at bounding box center [236, 130] width 106 height 7
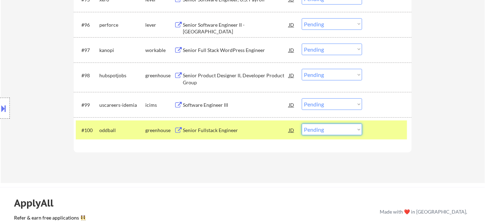
click at [330, 126] on select "Choose an option... Pending Applied Excluded (Questions) Excluded (Expired) Exc…" at bounding box center [332, 129] width 60 height 12
click at [302, 123] on select "Choose an option... Pending Applied Excluded (Questions) Excluded (Expired) Exc…" at bounding box center [332, 129] width 60 height 12
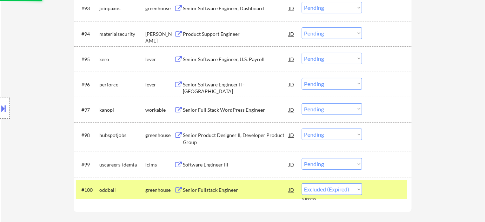
scroll to position [2644, 0]
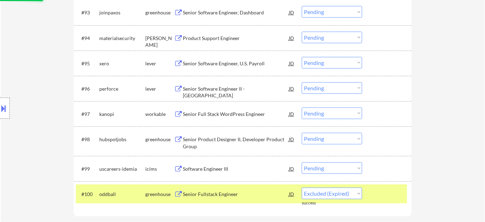
select select ""pending""
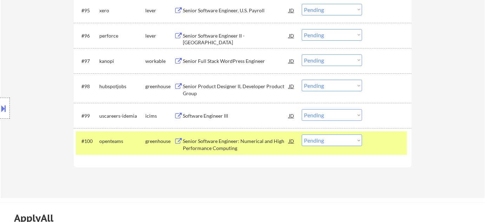
scroll to position [2708, 0]
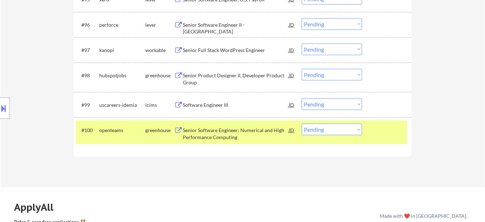
click at [221, 133] on div "Senior Software Engineer: Numerical and High Performance Computing" at bounding box center [236, 134] width 106 height 14
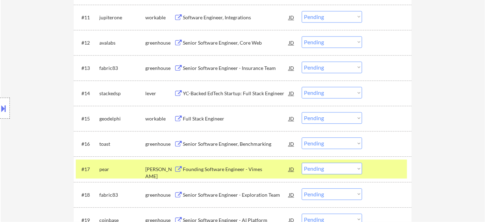
scroll to position [491, 0]
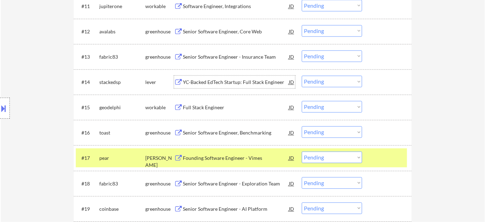
click at [228, 82] on div "YC-Backed EdTech Startup: Full Stack Engineer" at bounding box center [236, 82] width 106 height 7
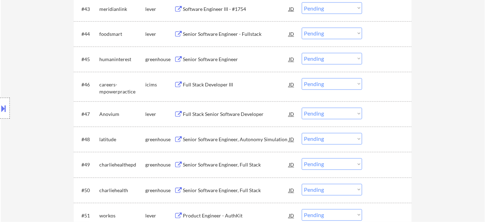
scroll to position [1320, 0]
click at [217, 81] on div "Full Stack Developer III" at bounding box center [236, 83] width 106 height 7
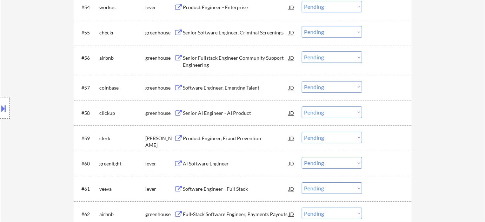
scroll to position [1607, 0]
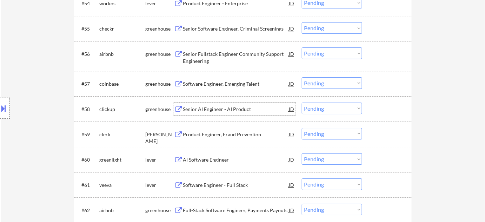
click at [229, 108] on div "Senior AI Engineer - AI Product" at bounding box center [236, 109] width 106 height 7
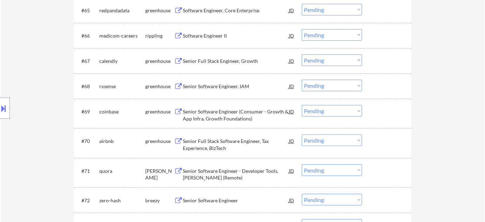
scroll to position [1926, 0]
